Goal: Task Accomplishment & Management: Complete application form

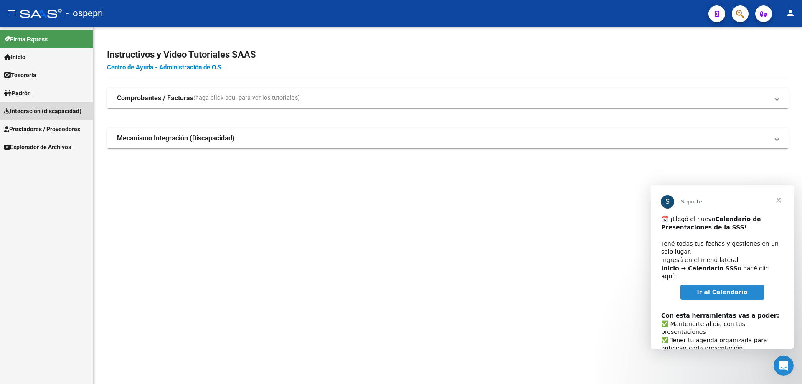
click at [25, 109] on span "Integración (discapacidad)" at bounding box center [42, 110] width 77 height 9
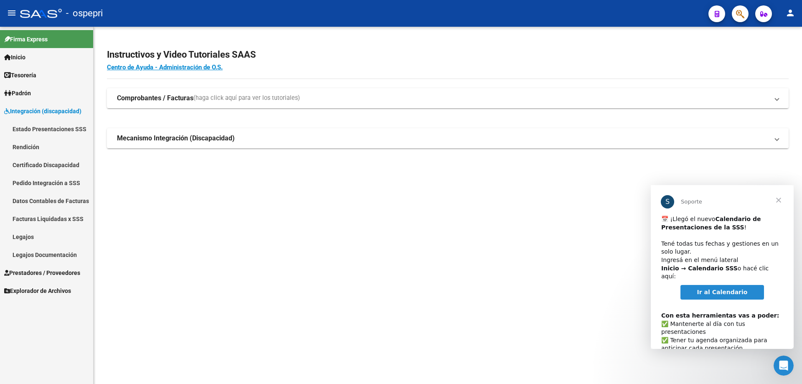
click at [22, 237] on link "Legajos" at bounding box center [46, 237] width 93 height 18
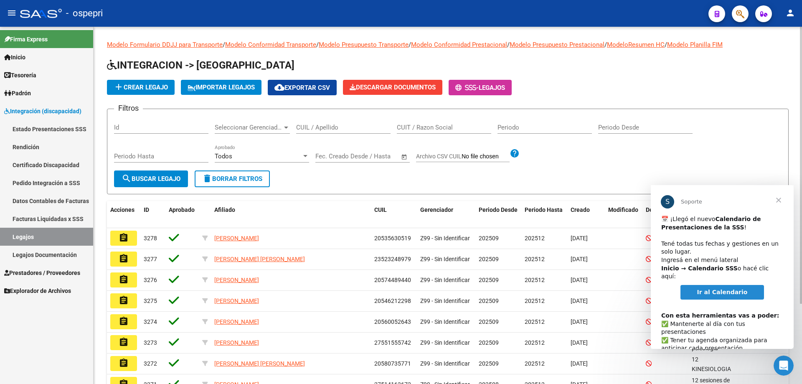
click at [310, 124] on input "CUIL / Apellido" at bounding box center [343, 128] width 94 height 8
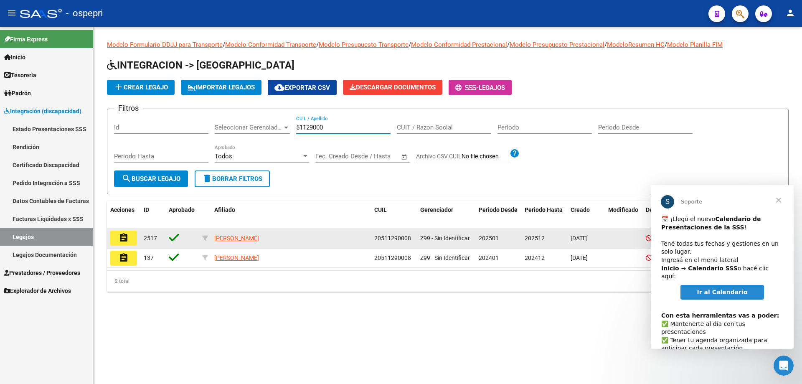
type input "51129000"
click at [130, 241] on button "assignment" at bounding box center [123, 237] width 27 height 15
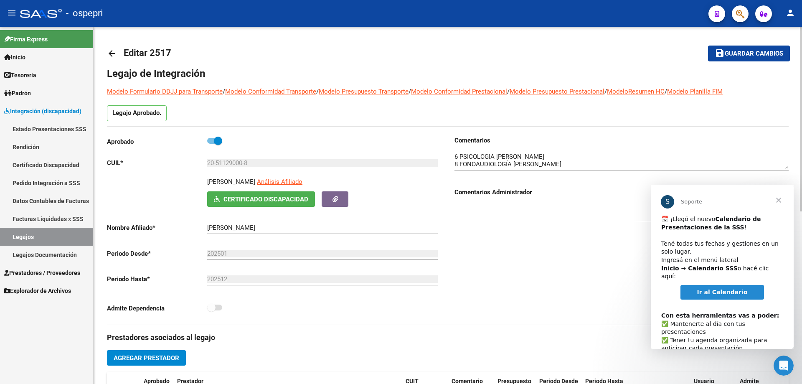
click at [778, 201] on span "Cerrar" at bounding box center [778, 200] width 30 height 30
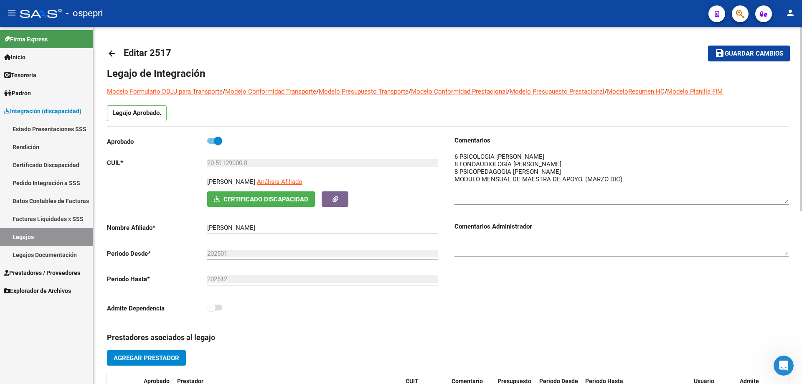
drag, startPoint x: 782, startPoint y: 163, endPoint x: 784, endPoint y: 198, distance: 34.7
click at [784, 198] on textarea at bounding box center [621, 177] width 334 height 51
click at [31, 235] on link "Legajos" at bounding box center [46, 237] width 93 height 18
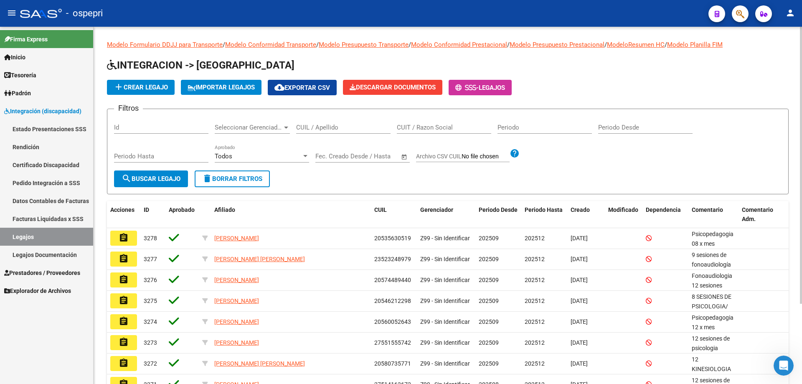
click at [305, 125] on input "CUIL / Apellido" at bounding box center [343, 128] width 94 height 8
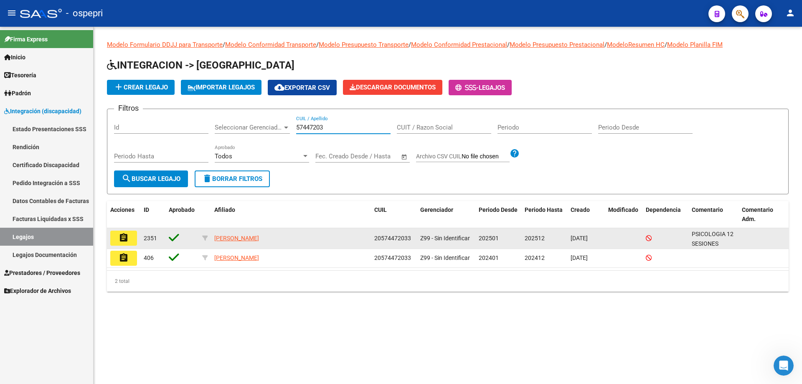
type input "57447203"
click at [129, 239] on button "assignment" at bounding box center [123, 237] width 27 height 15
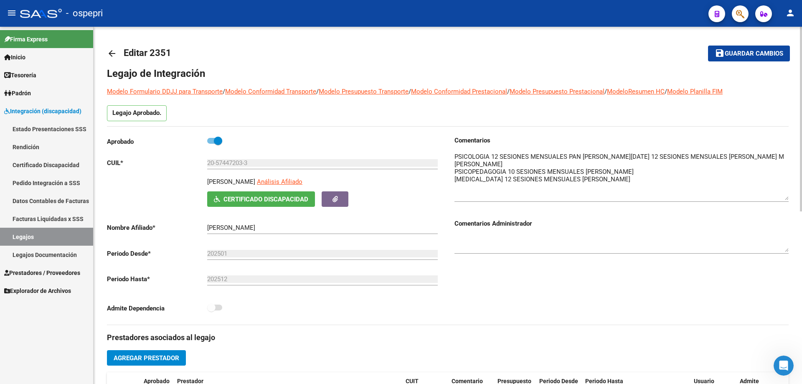
drag, startPoint x: 783, startPoint y: 163, endPoint x: 777, endPoint y: 195, distance: 31.9
click at [777, 195] on textarea at bounding box center [621, 176] width 334 height 48
click at [646, 179] on textarea at bounding box center [621, 176] width 334 height 48
click at [495, 190] on textarea at bounding box center [621, 176] width 334 height 48
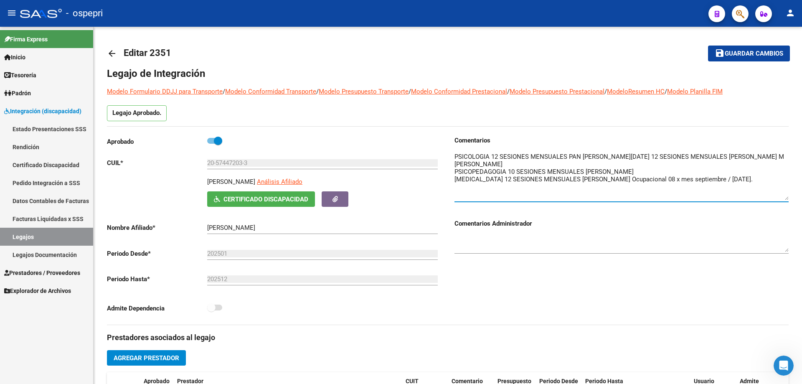
type textarea "PSICOLOGIA 12 SESIONES MENSUALES PAN [PERSON_NAME][DATE] 12 SESIONES MENSUALES …"
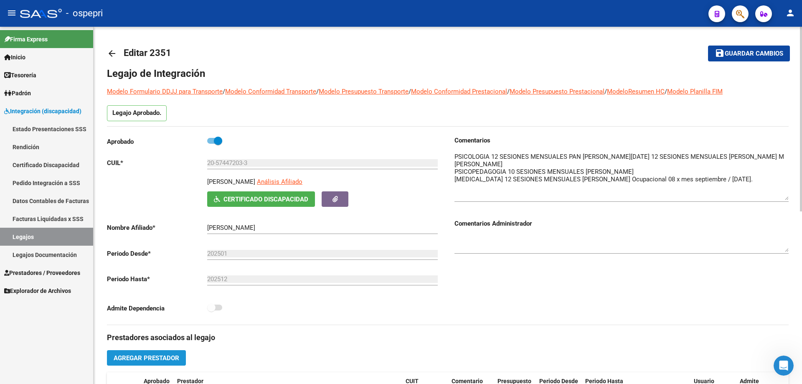
click at [129, 353] on button "Agregar Prestador" at bounding box center [146, 357] width 79 height 15
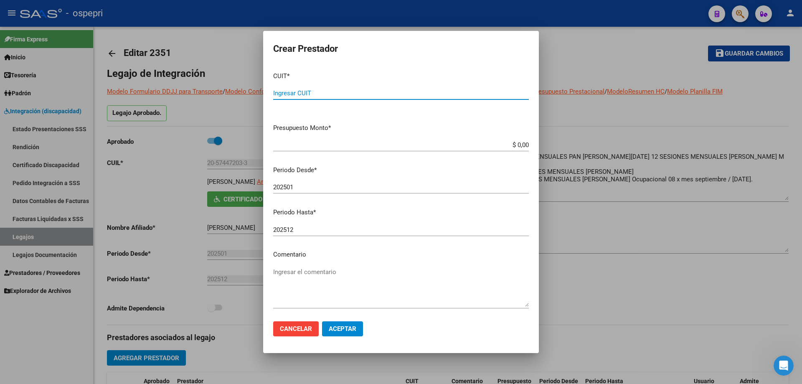
click at [297, 93] on input "Ingresar CUIT" at bounding box center [401, 93] width 256 height 8
type input "23-32985619-4"
click at [524, 146] on app-form-text-field "Presupuesto Monto * $ 0,00 Ingresar el monto" at bounding box center [404, 136] width 262 height 26
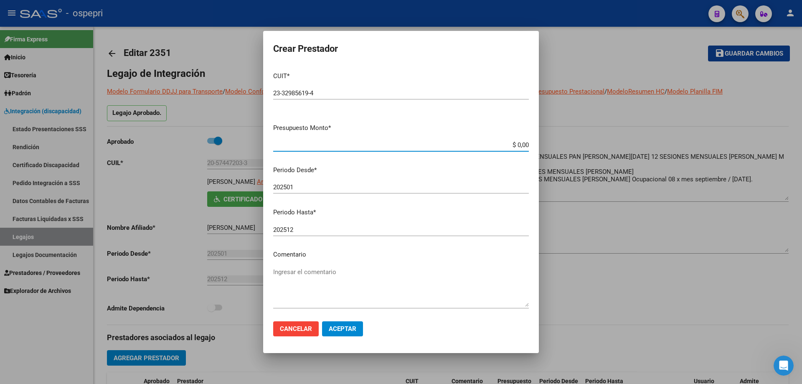
drag, startPoint x: 521, startPoint y: 144, endPoint x: 476, endPoint y: 142, distance: 44.7
click at [474, 143] on input "$ 0,00" at bounding box center [401, 145] width 256 height 8
type input "$ 14.844,72"
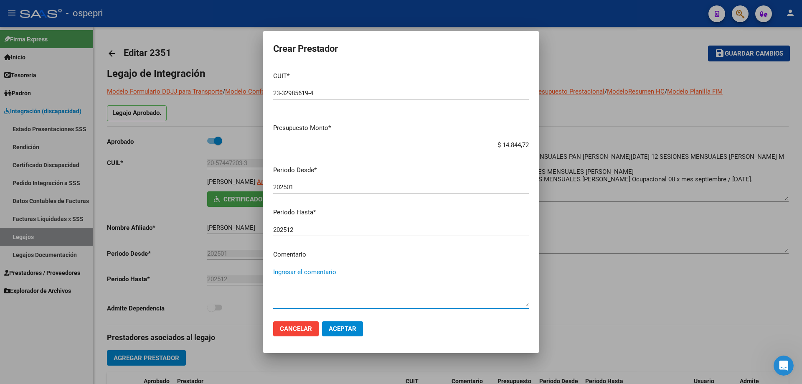
click at [311, 273] on textarea "Ingresar el comentario" at bounding box center [401, 286] width 256 height 39
type textarea "08 x mes septiembre / [DATE]"
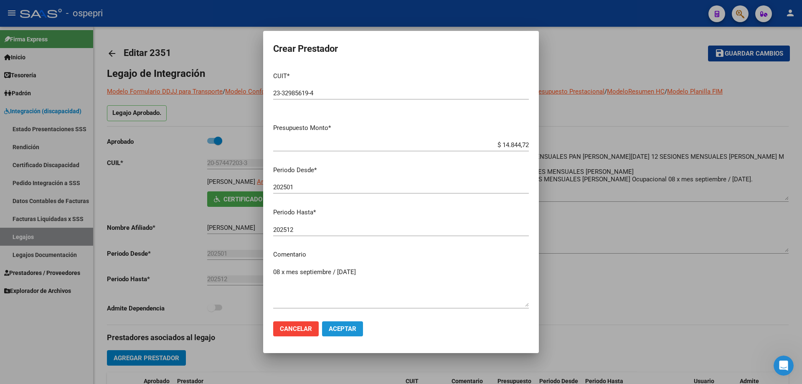
click at [341, 329] on span "Aceptar" at bounding box center [343, 329] width 28 height 8
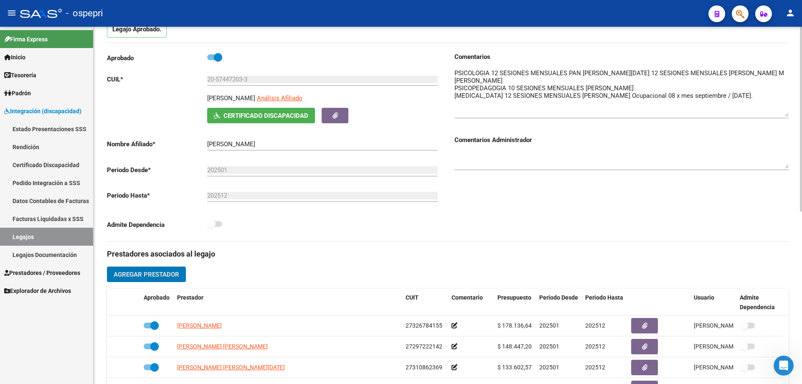
scroll to position [125, 0]
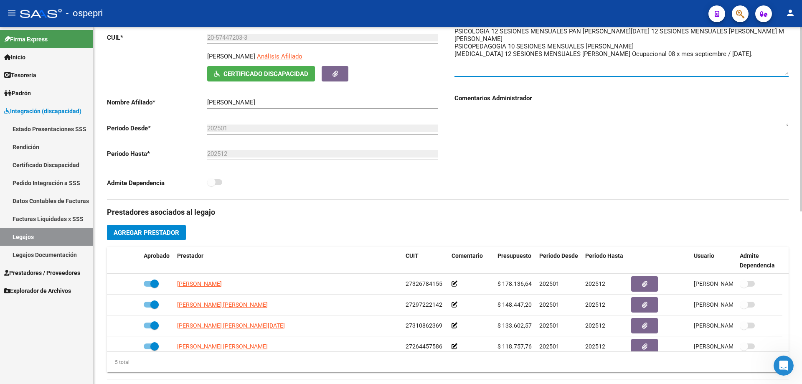
drag, startPoint x: 561, startPoint y: 2, endPoint x: 711, endPoint y: 66, distance: 162.4
click at [711, 66] on textarea at bounding box center [621, 51] width 334 height 48
drag, startPoint x: 734, startPoint y: 1, endPoint x: 735, endPoint y: 41, distance: 40.1
click at [730, 45] on textarea at bounding box center [621, 51] width 334 height 48
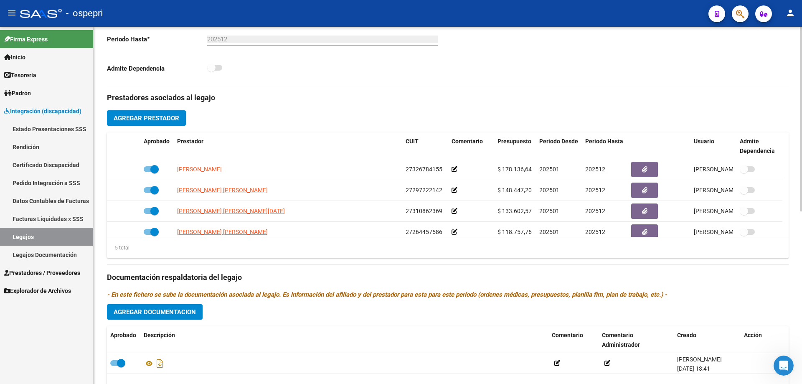
scroll to position [292, 0]
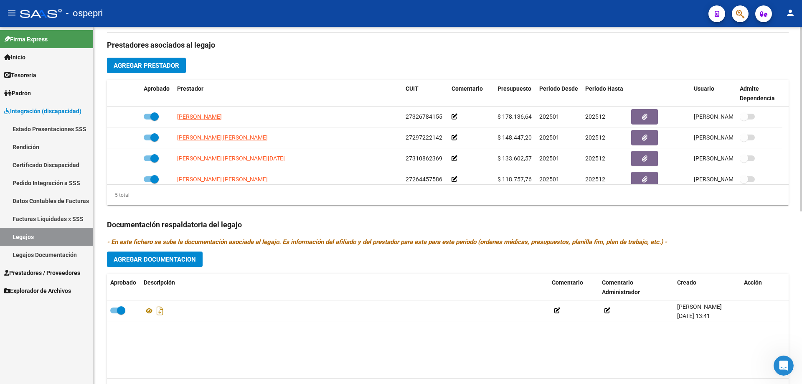
click at [158, 258] on span "Agregar Documentacion" at bounding box center [155, 260] width 82 height 8
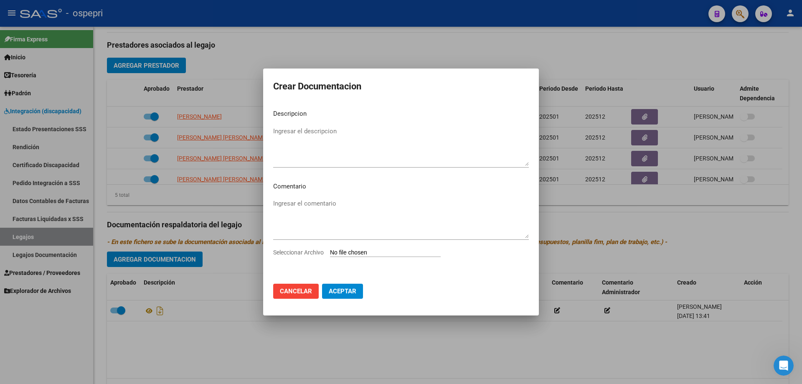
type input "C:\fakepath\20574472033 (1).pdf"
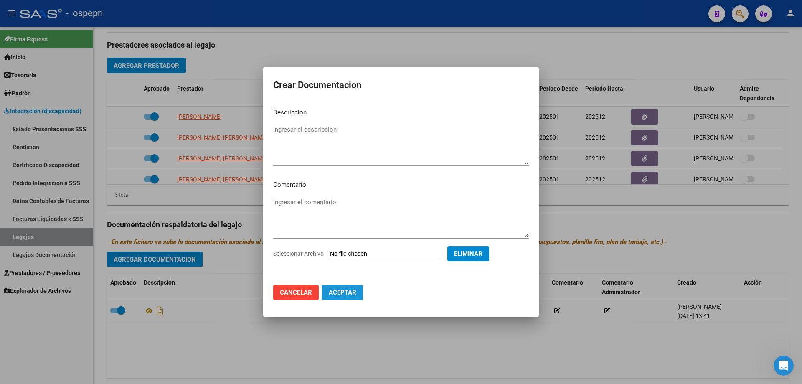
click at [345, 291] on span "Aceptar" at bounding box center [343, 293] width 28 height 8
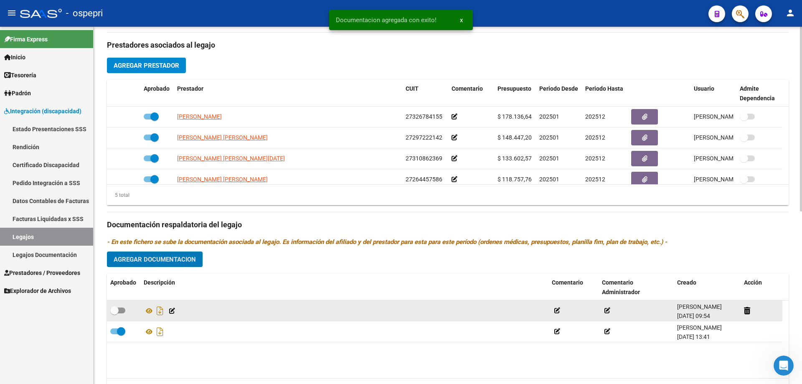
click at [112, 312] on span at bounding box center [114, 310] width 8 height 8
click at [114, 313] on input "checkbox" at bounding box center [114, 313] width 0 height 0
checkbox input "true"
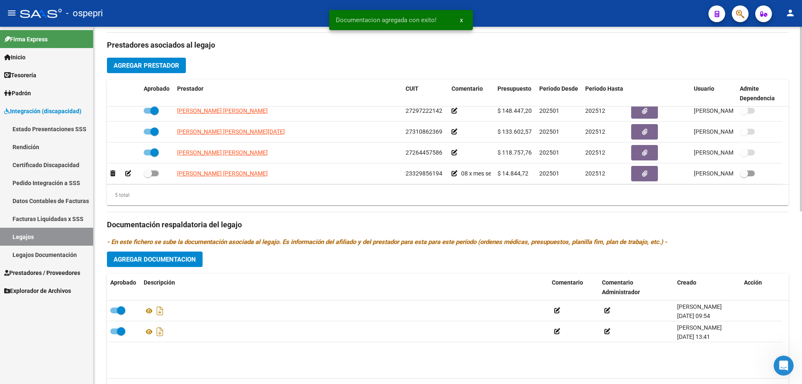
scroll to position [29, 0]
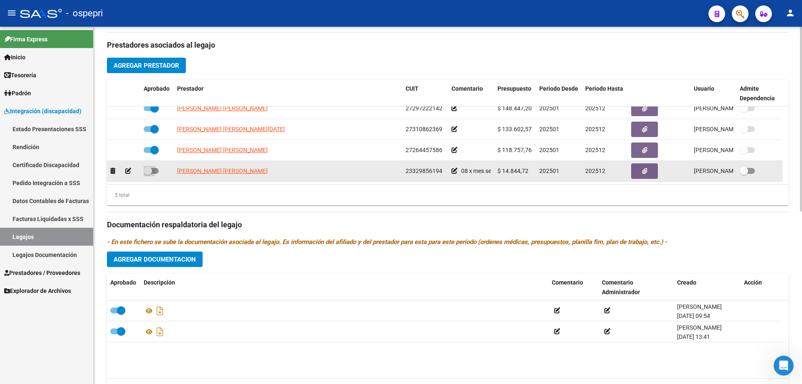
click at [152, 170] on span at bounding box center [151, 171] width 15 height 6
click at [148, 174] on input "checkbox" at bounding box center [147, 174] width 0 height 0
checkbox input "true"
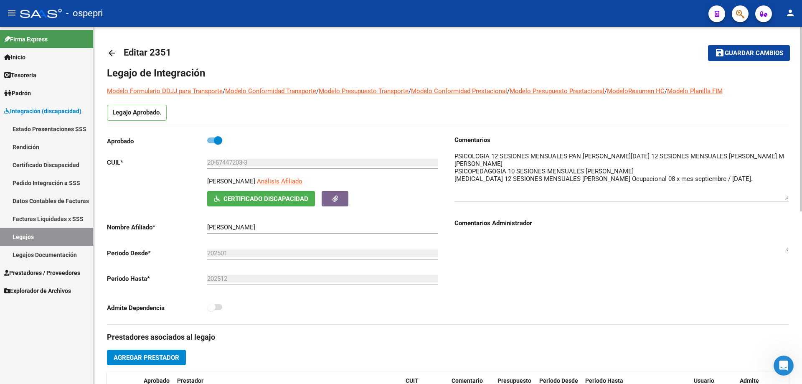
scroll to position [0, 0]
click at [752, 53] on span "Guardar cambios" at bounding box center [753, 54] width 58 height 8
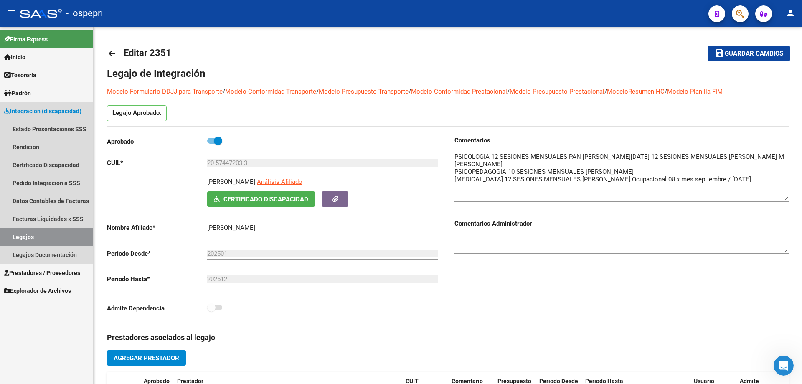
click at [23, 233] on link "Legajos" at bounding box center [46, 237] width 93 height 18
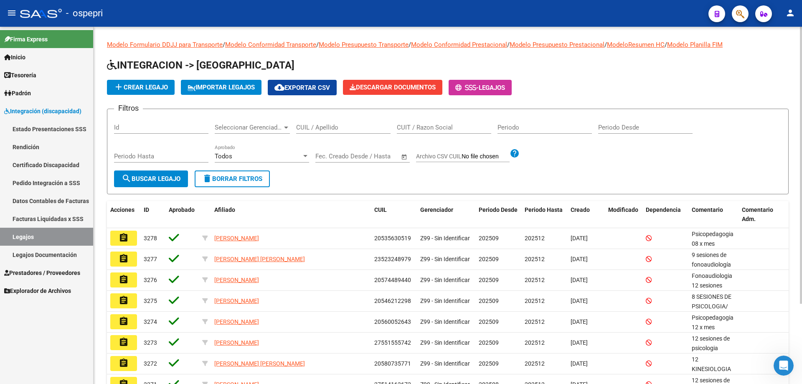
click at [319, 127] on input "CUIL / Apellido" at bounding box center [343, 128] width 94 height 8
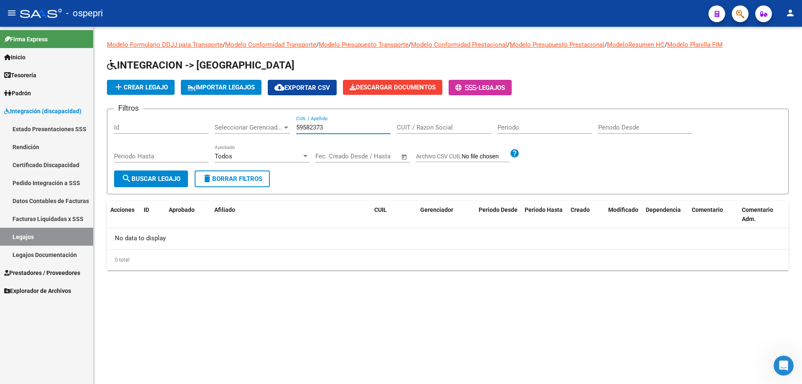
type input "59582373"
